Goal: Check status: Check status

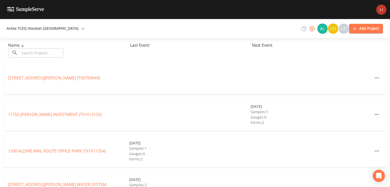
click at [44, 54] on input "text" at bounding box center [41, 52] width 43 height 9
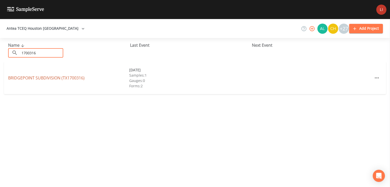
type input "1700316"
click at [40, 77] on link "BRIDGEPOINT SUBDIVISION (TX1700316)" at bounding box center [46, 78] width 76 height 6
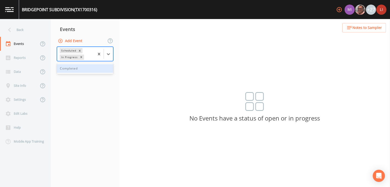
drag, startPoint x: 111, startPoint y: 53, endPoint x: 106, endPoint y: 59, distance: 7.6
click at [110, 53] on div at bounding box center [108, 53] width 9 height 9
click at [82, 68] on div "Completed" at bounding box center [85, 68] width 56 height 9
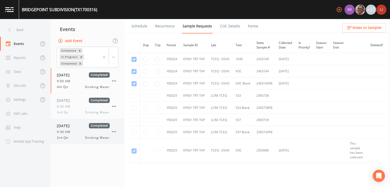
click at [77, 131] on div "9:30 AM" at bounding box center [83, 132] width 53 height 5
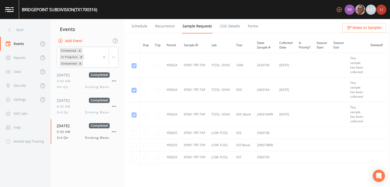
click at [144, 26] on link "Schedule" at bounding box center [139, 26] width 17 height 14
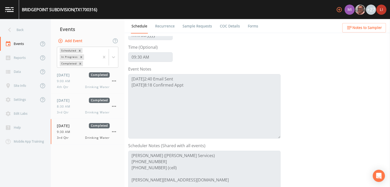
scroll to position [51, 0]
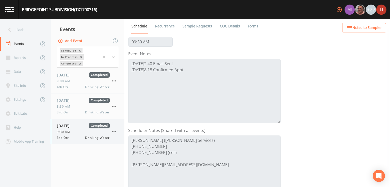
click at [73, 126] on span "[DATE]" at bounding box center [65, 125] width 16 height 5
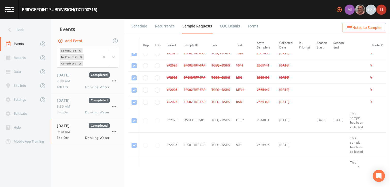
scroll to position [178, 0]
click at [73, 133] on div "9:30 AM" at bounding box center [83, 132] width 53 height 5
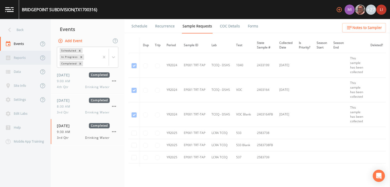
click at [16, 58] on div "Reports" at bounding box center [19, 58] width 39 height 14
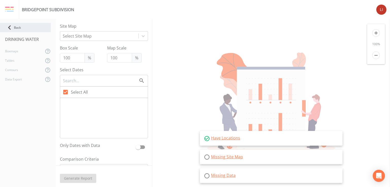
click at [7, 29] on icon at bounding box center [9, 27] width 9 height 9
